Goal: Find specific page/section: Find specific page/section

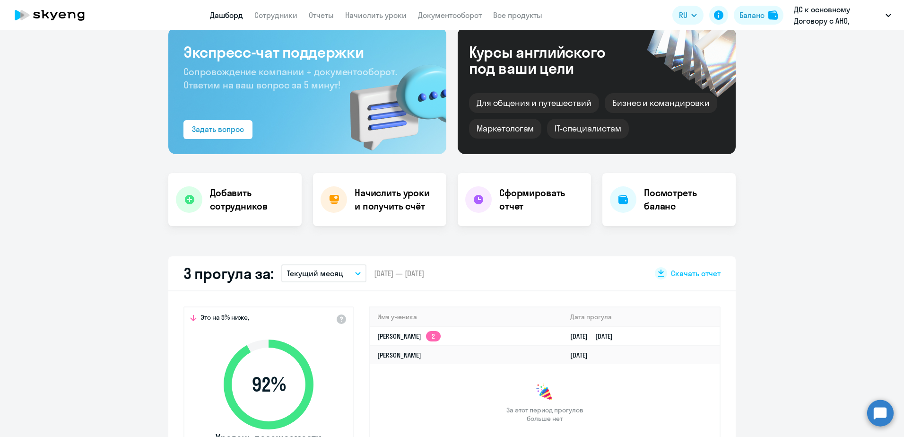
scroll to position [47, 0]
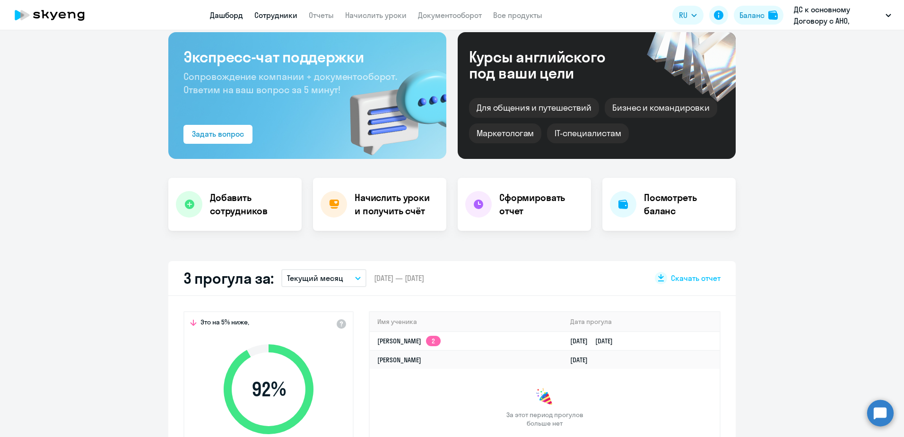
click at [275, 16] on link "Сотрудники" at bounding box center [275, 14] width 43 height 9
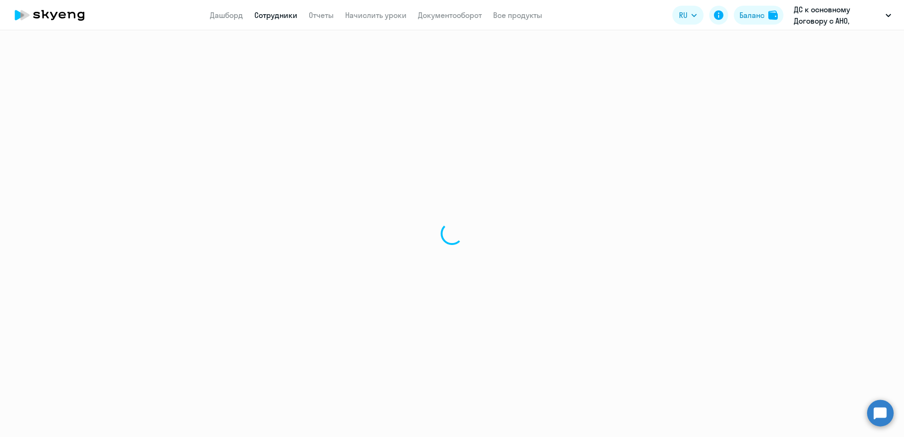
select select "30"
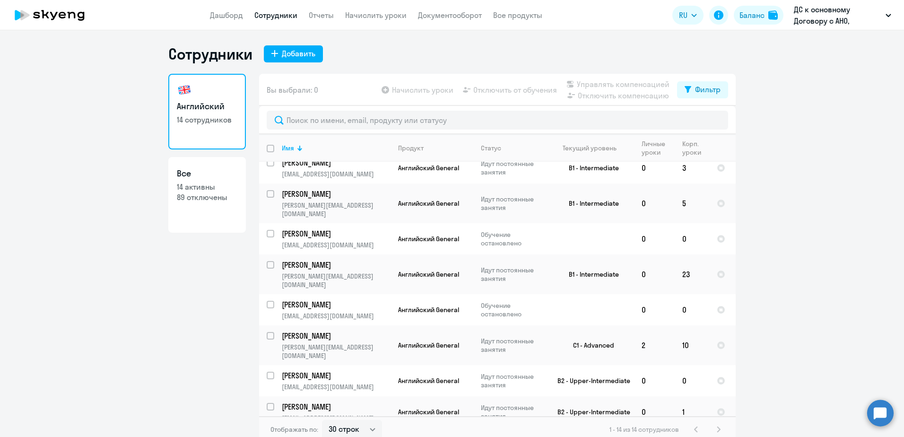
scroll to position [182, 0]
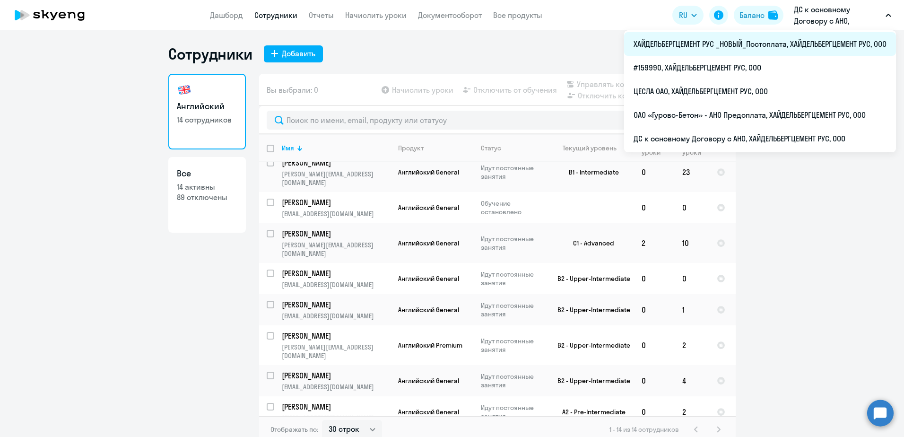
click at [448, 45] on li "ХАЙДЕЛЬБЕРГЦЕМЕНТ РУС _НОВЫЙ_Постоплата, ХАЙДЕЛЬБЕРГЦЕМЕНТ РУС, ООО" at bounding box center [760, 44] width 272 height 24
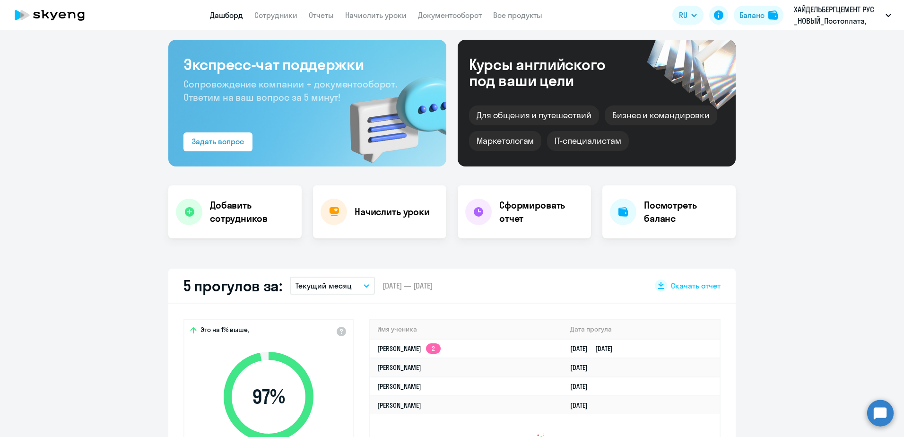
scroll to position [95, 0]
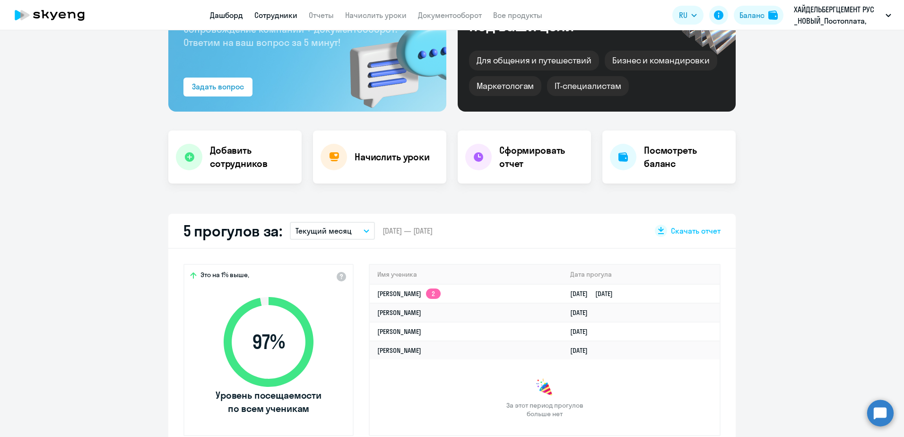
click at [271, 15] on link "Сотрудники" at bounding box center [275, 14] width 43 height 9
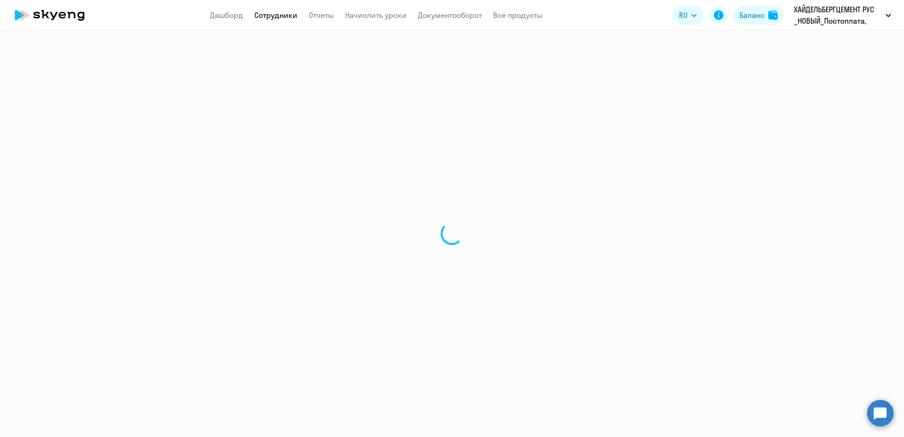
select select "30"
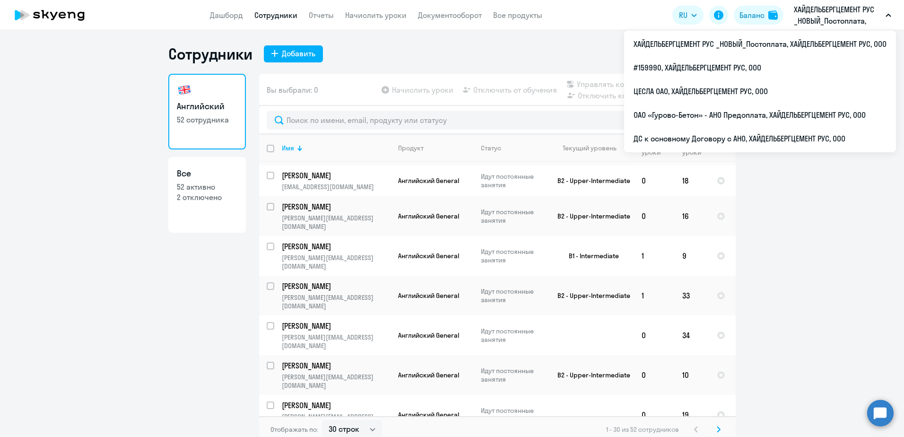
scroll to position [47, 0]
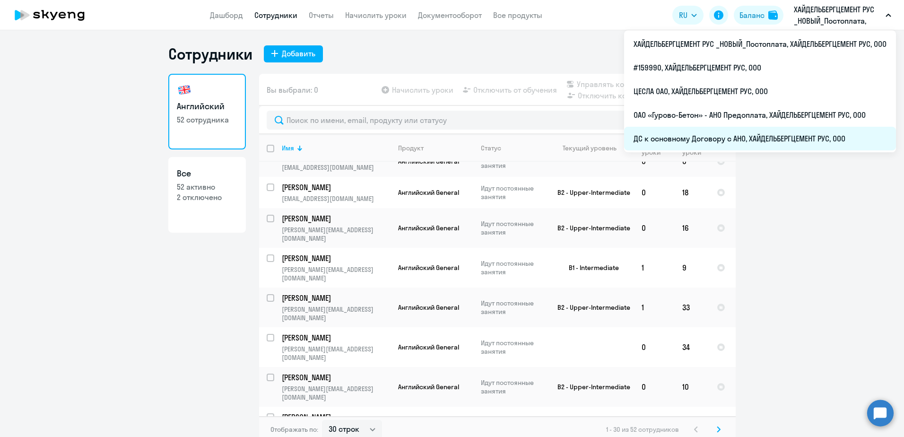
click at [448, 135] on li "ДС к основному Договору с АНО, ХАЙДЕЛЬБЕРГЦЕМЕНТ РУС, ООО" at bounding box center [760, 139] width 272 height 24
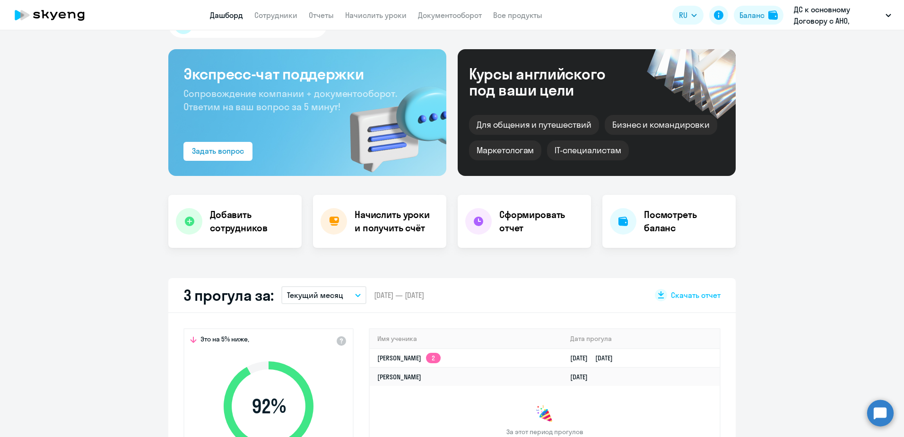
scroll to position [47, 0]
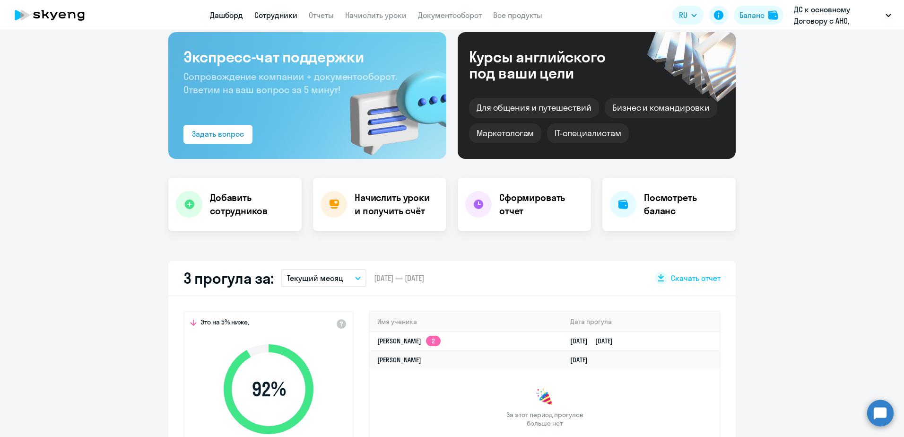
click at [284, 19] on link "Сотрудники" at bounding box center [275, 14] width 43 height 9
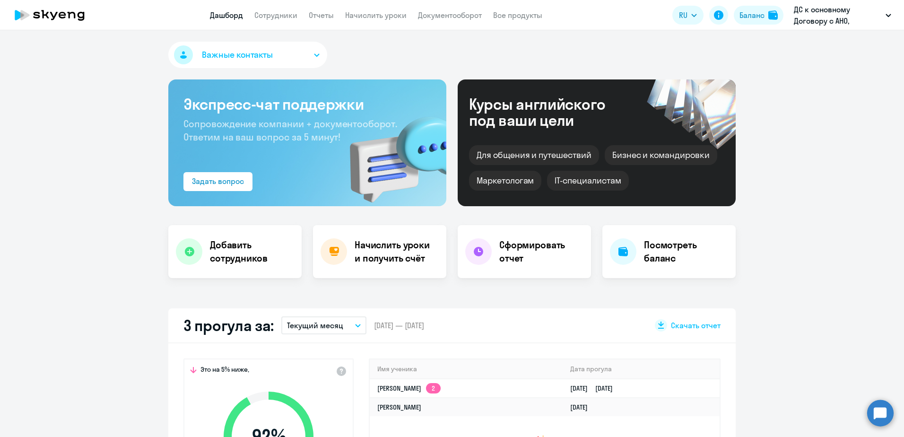
select select "30"
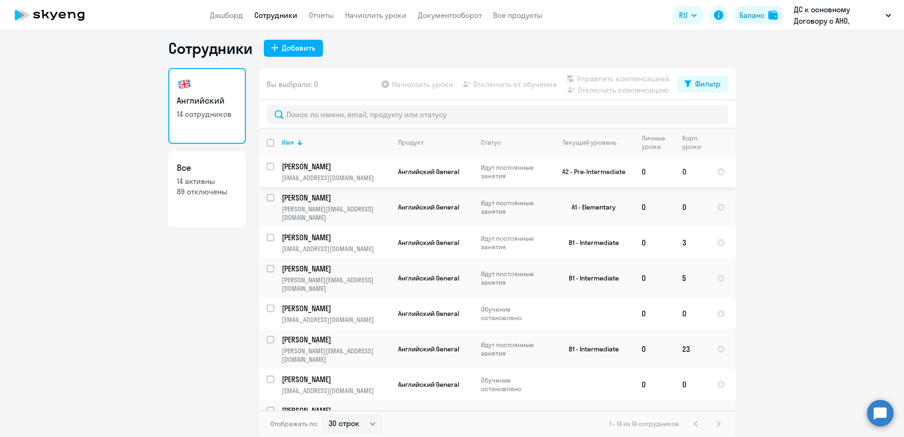
scroll to position [182, 0]
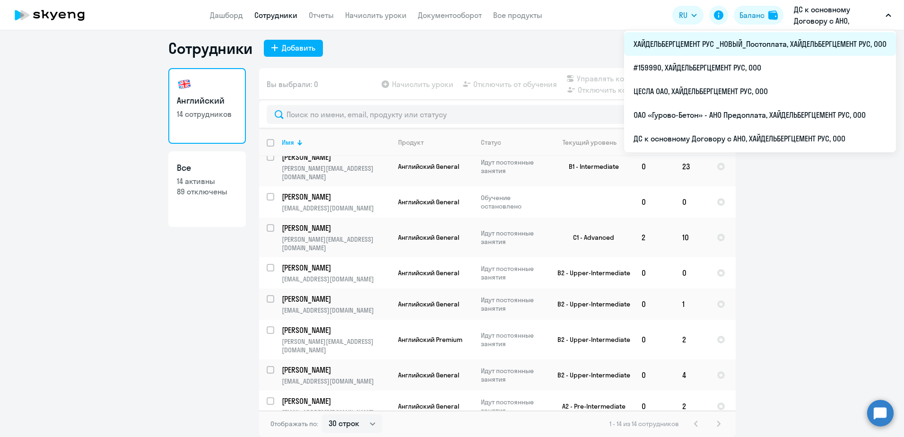
click at [448, 39] on li "ХАЙДЕЛЬБЕРГЦЕМЕНТ РУС _НОВЫЙ_Постоплата, ХАЙДЕЛЬБЕРГЦЕМЕНТ РУС, ООО" at bounding box center [760, 44] width 272 height 24
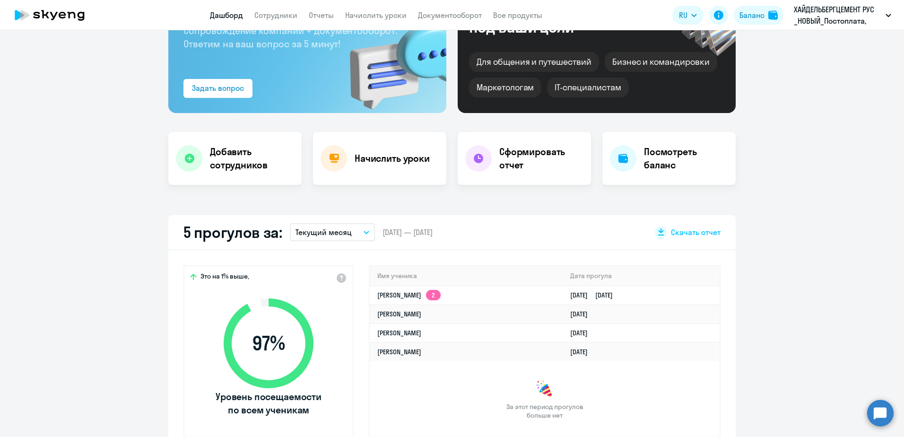
scroll to position [100, 0]
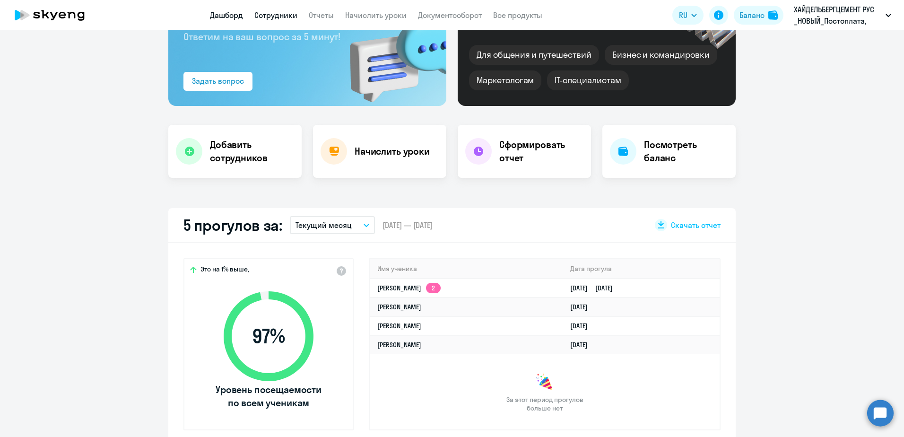
click at [261, 12] on link "Сотрудники" at bounding box center [275, 14] width 43 height 9
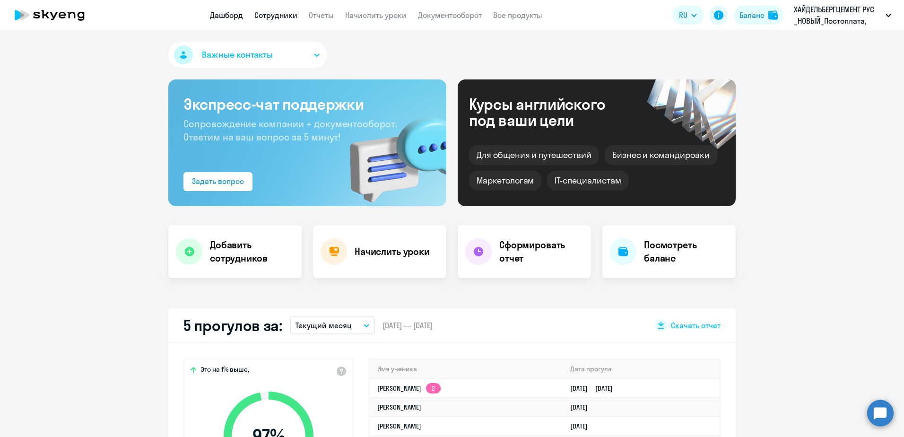
select select "30"
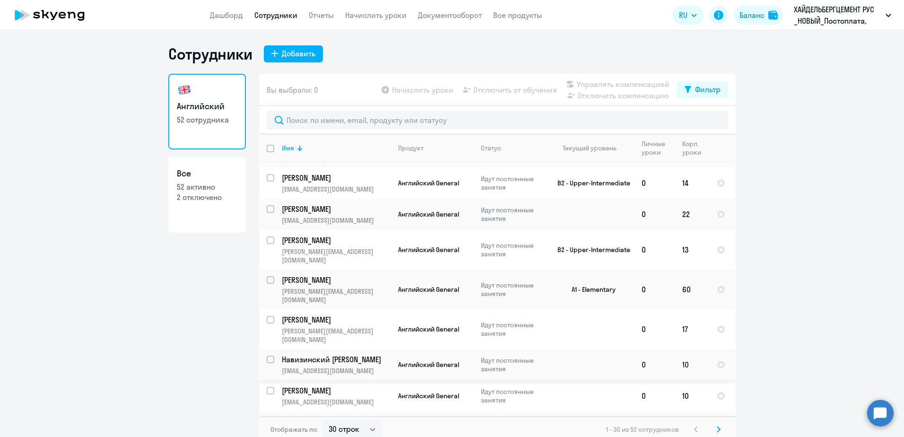
scroll to position [681, 0]
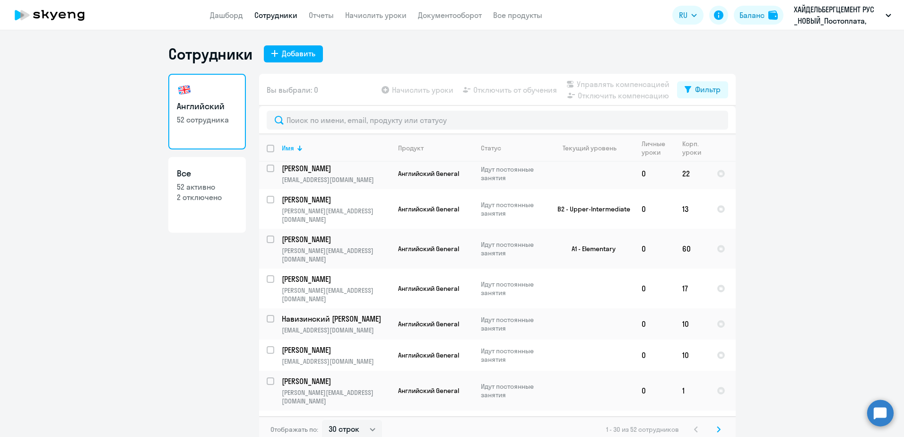
click at [448, 431] on div "Отображать по: 30 строк 50 строк 100 строк 1 - 30 из 52 сотрудников" at bounding box center [497, 429] width 476 height 26
click at [448, 430] on svg-icon at bounding box center [718, 428] width 11 height 11
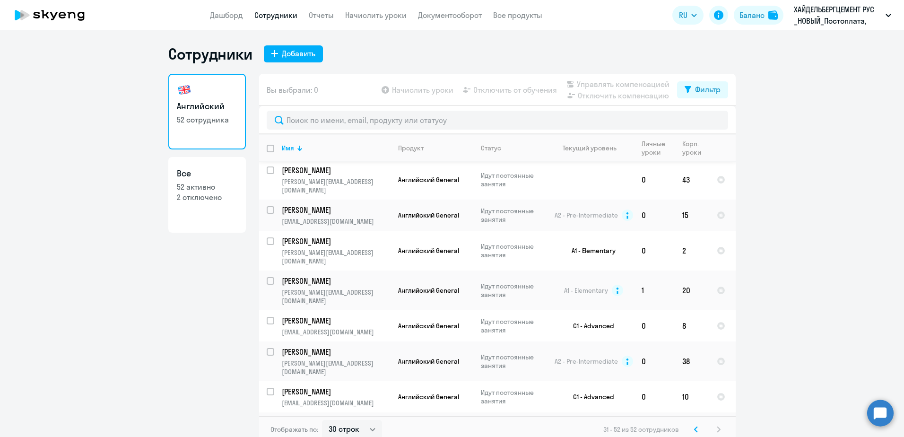
scroll to position [432, 0]
